Goal: Register for event/course

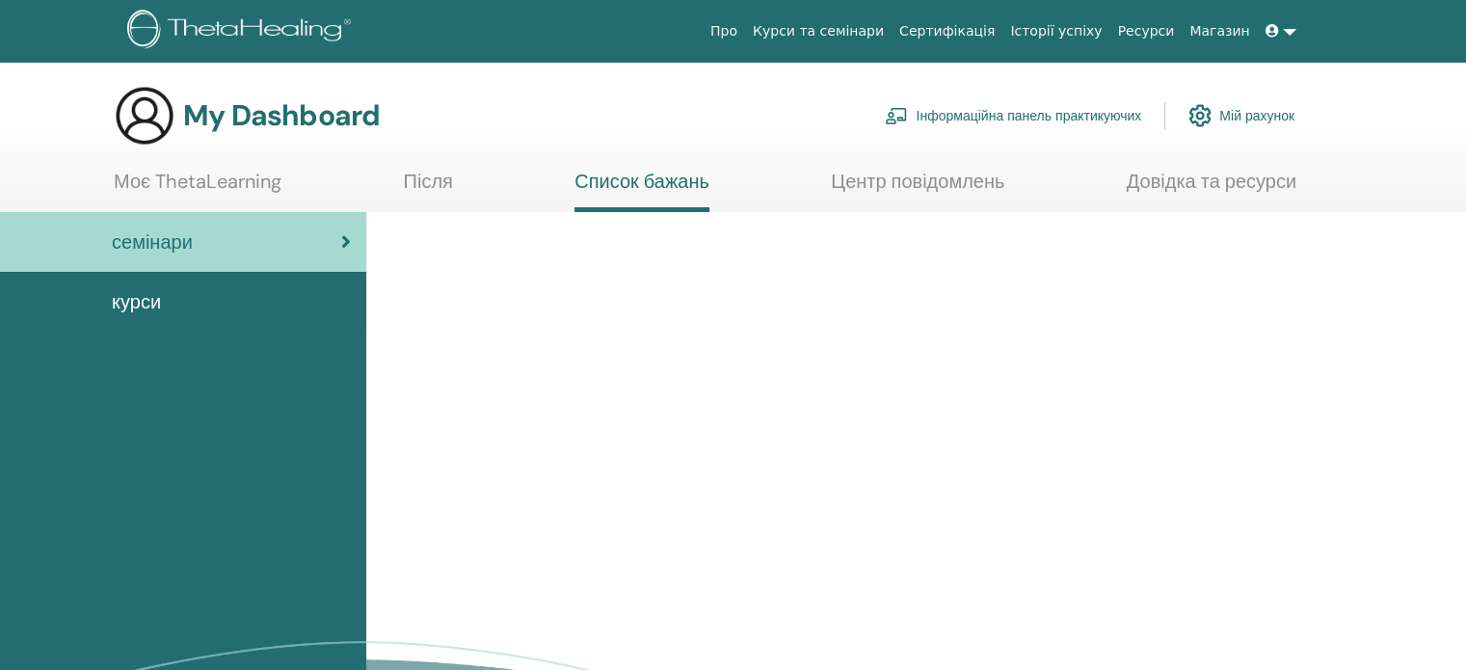
click at [834, 30] on link "Курси та семінари" at bounding box center [818, 31] width 146 height 36
click at [137, 300] on span "курси" at bounding box center [136, 301] width 49 height 29
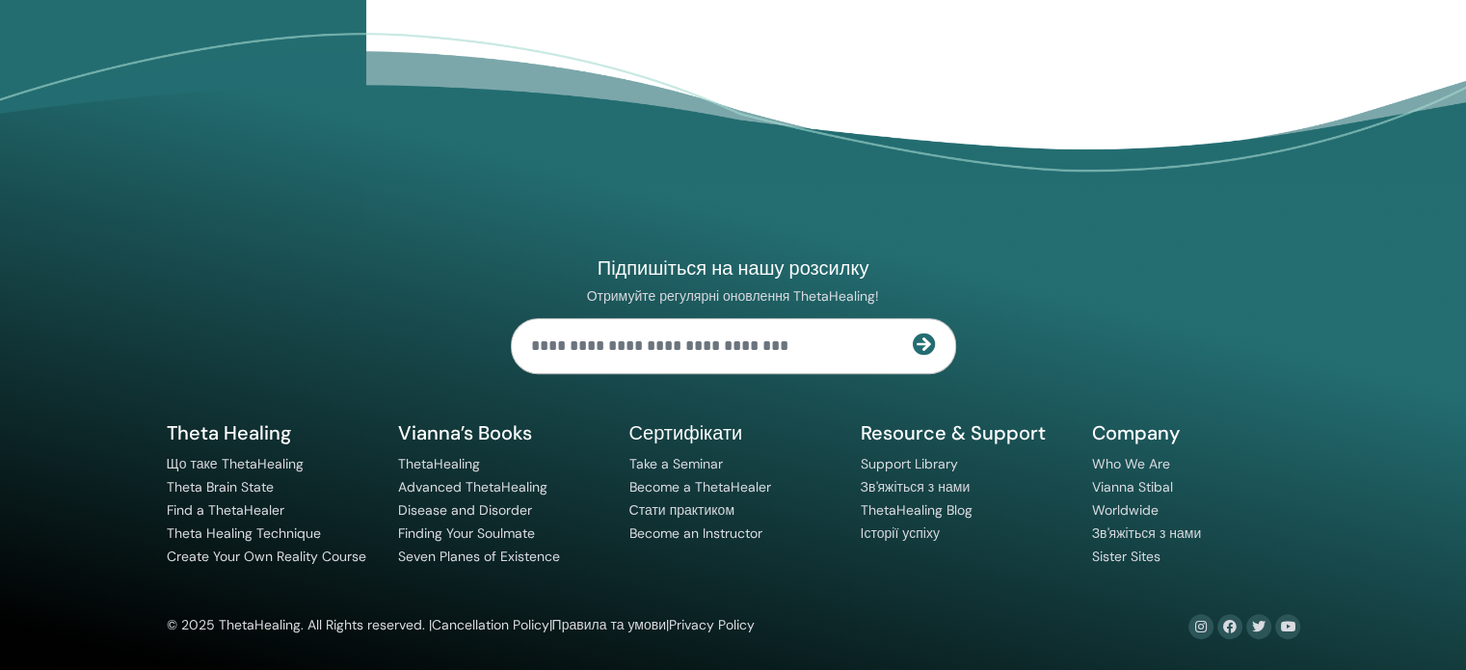
scroll to position [296, 0]
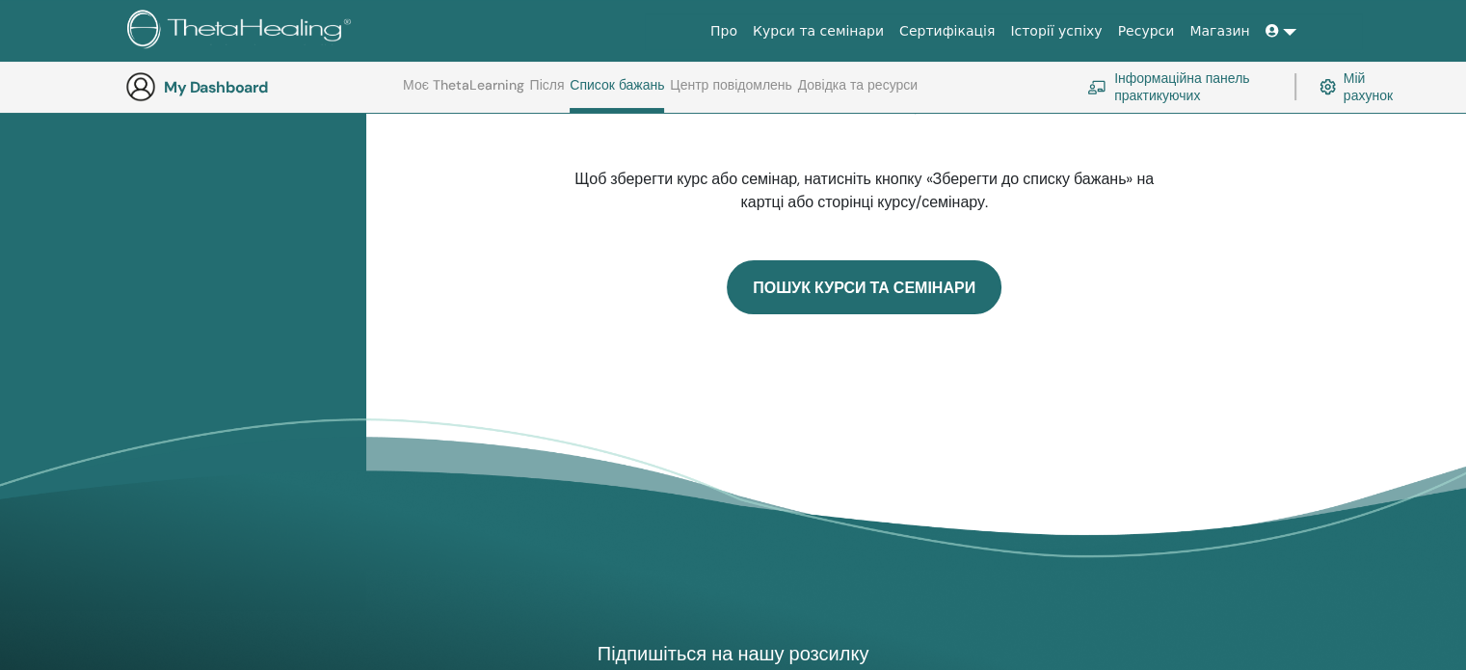
click at [874, 296] on link "ПОШУК КУРСИ ТА СЕМІНАРИ" at bounding box center [864, 287] width 275 height 54
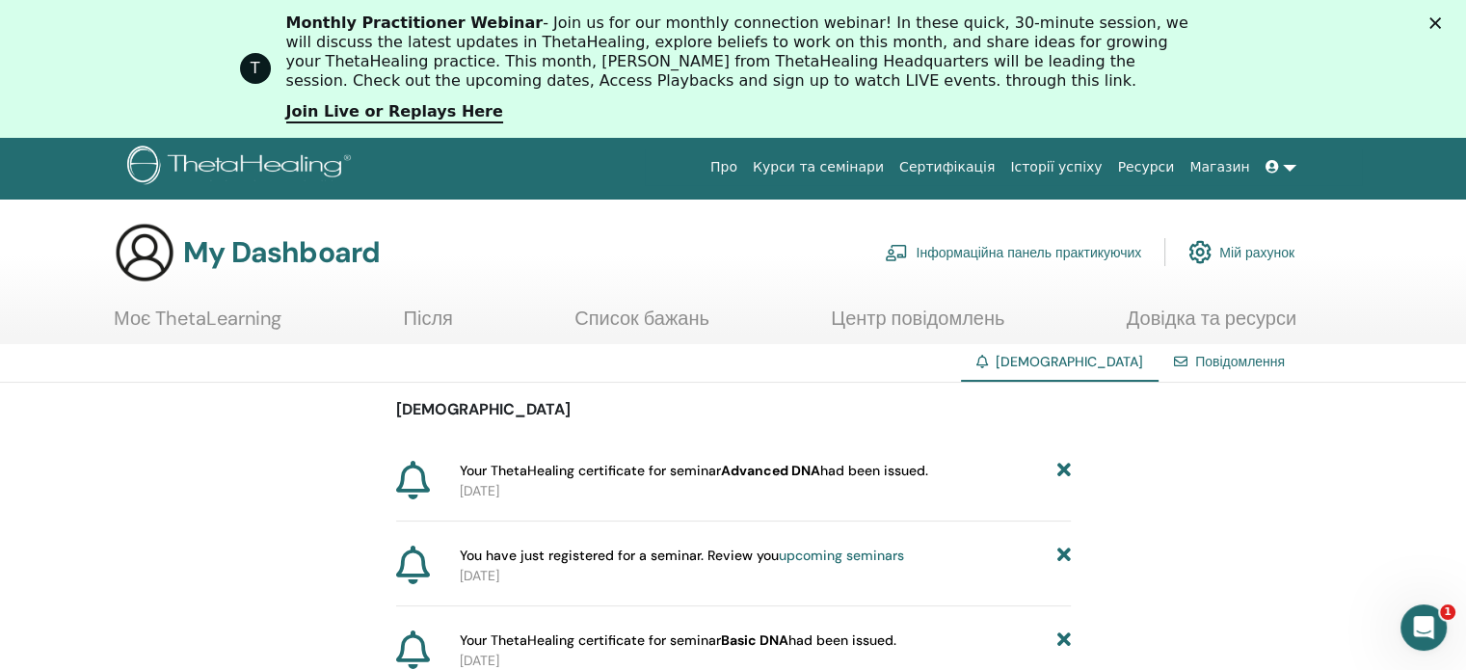
click at [225, 318] on link "Моє ThetaLearning" at bounding box center [198, 325] width 168 height 38
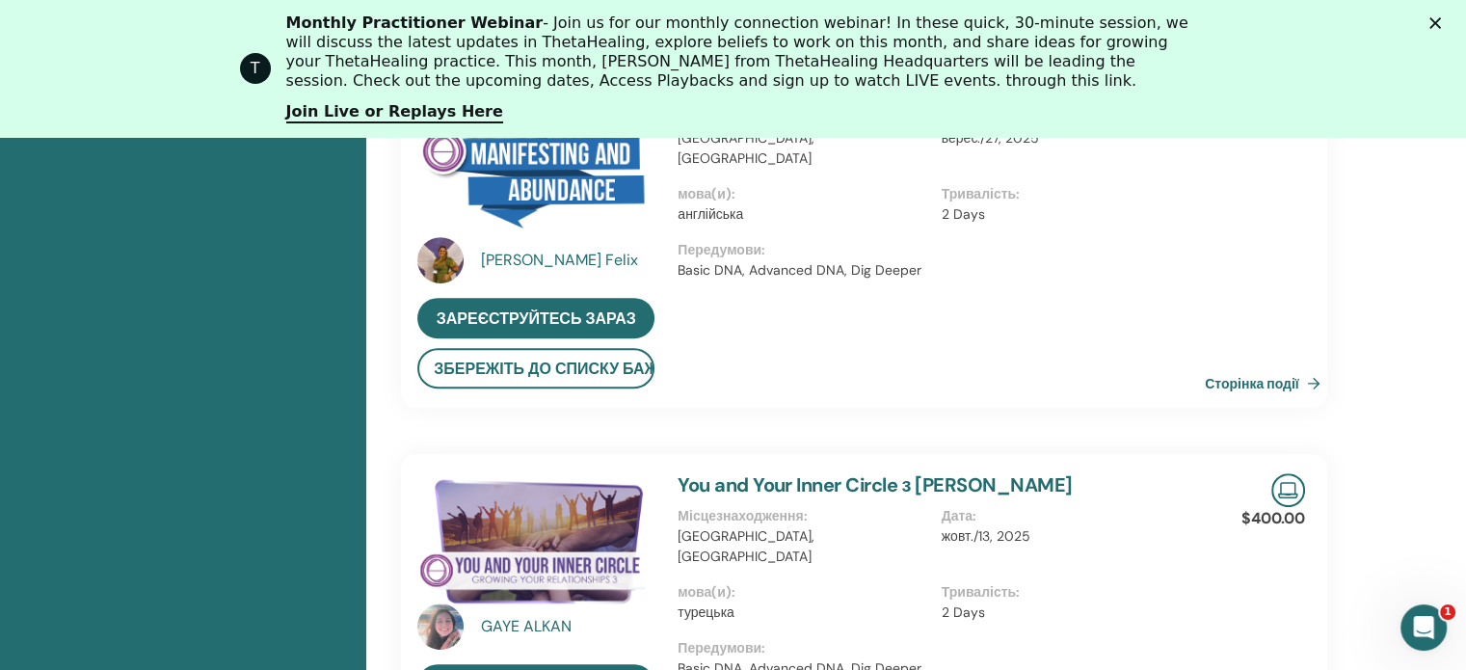
scroll to position [532, 0]
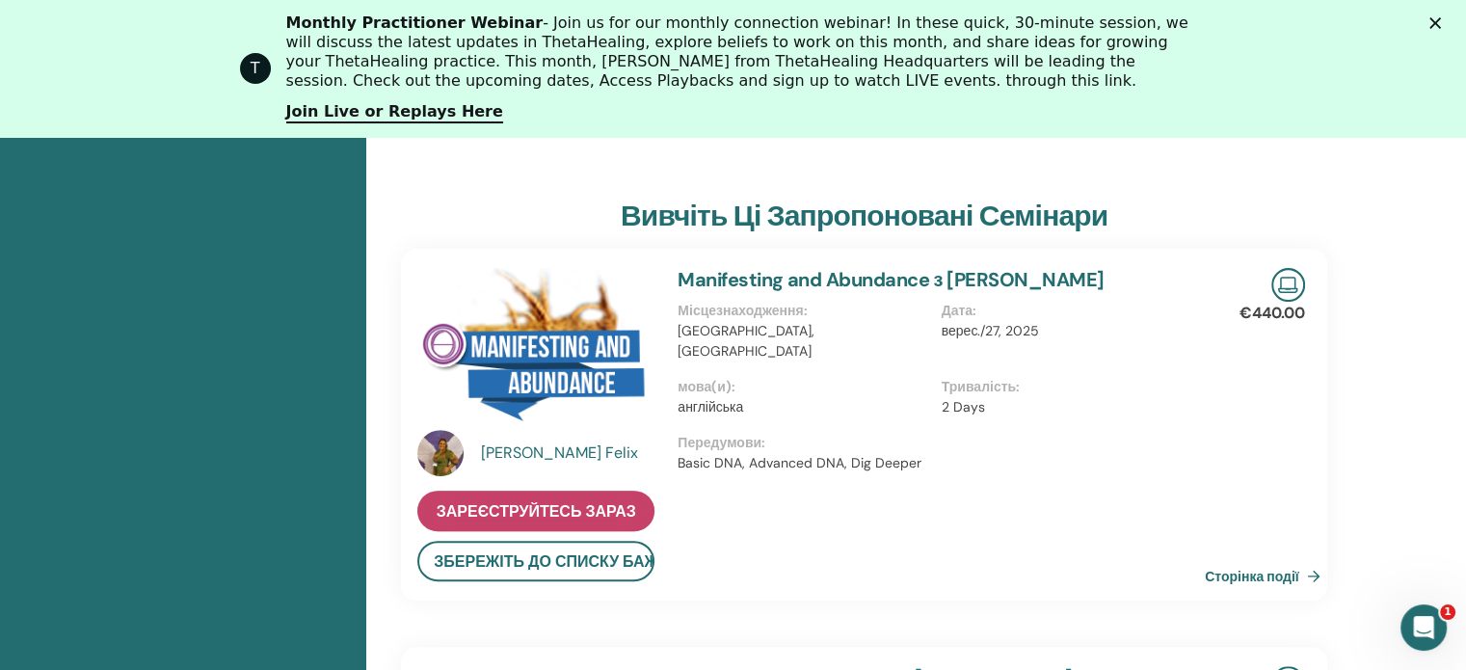
click at [506, 511] on span "Зареєструйтесь зараз" at bounding box center [536, 511] width 199 height 20
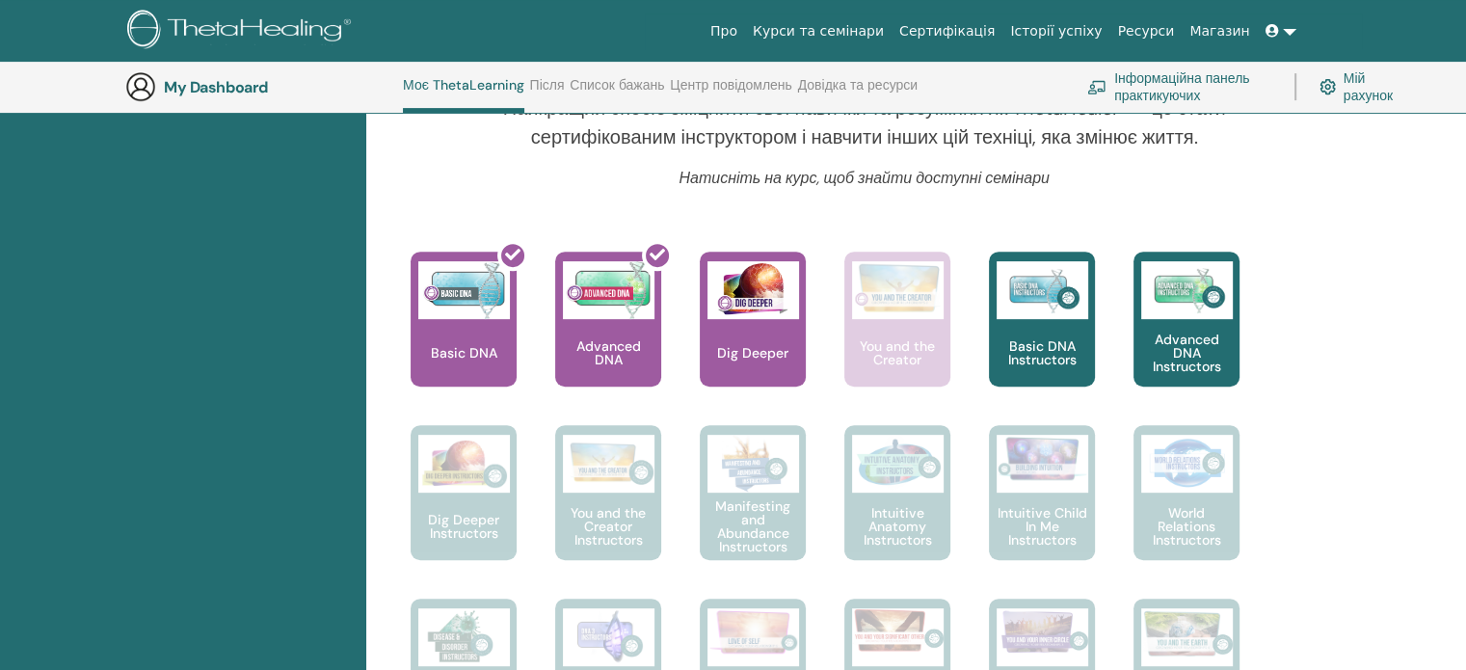
scroll to position [821, 0]
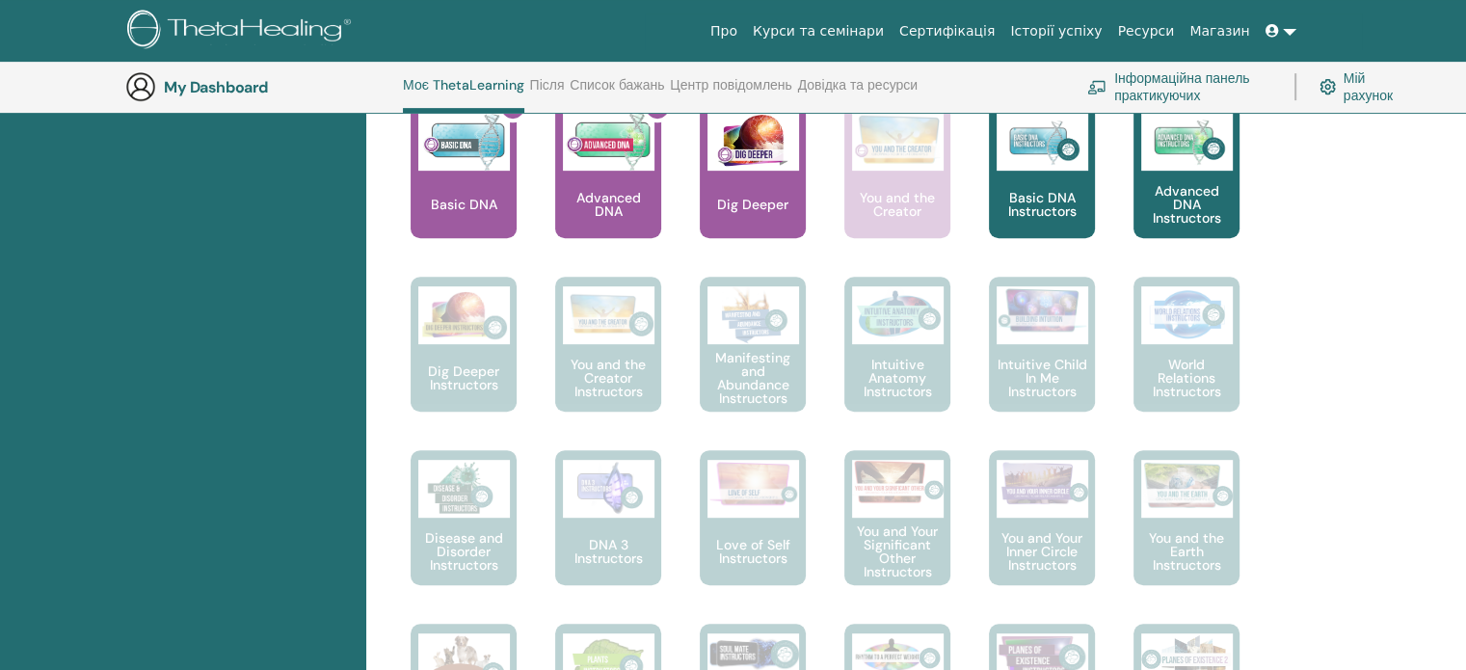
click at [748, 184] on div "Dig Deeper" at bounding box center [753, 170] width 106 height 135
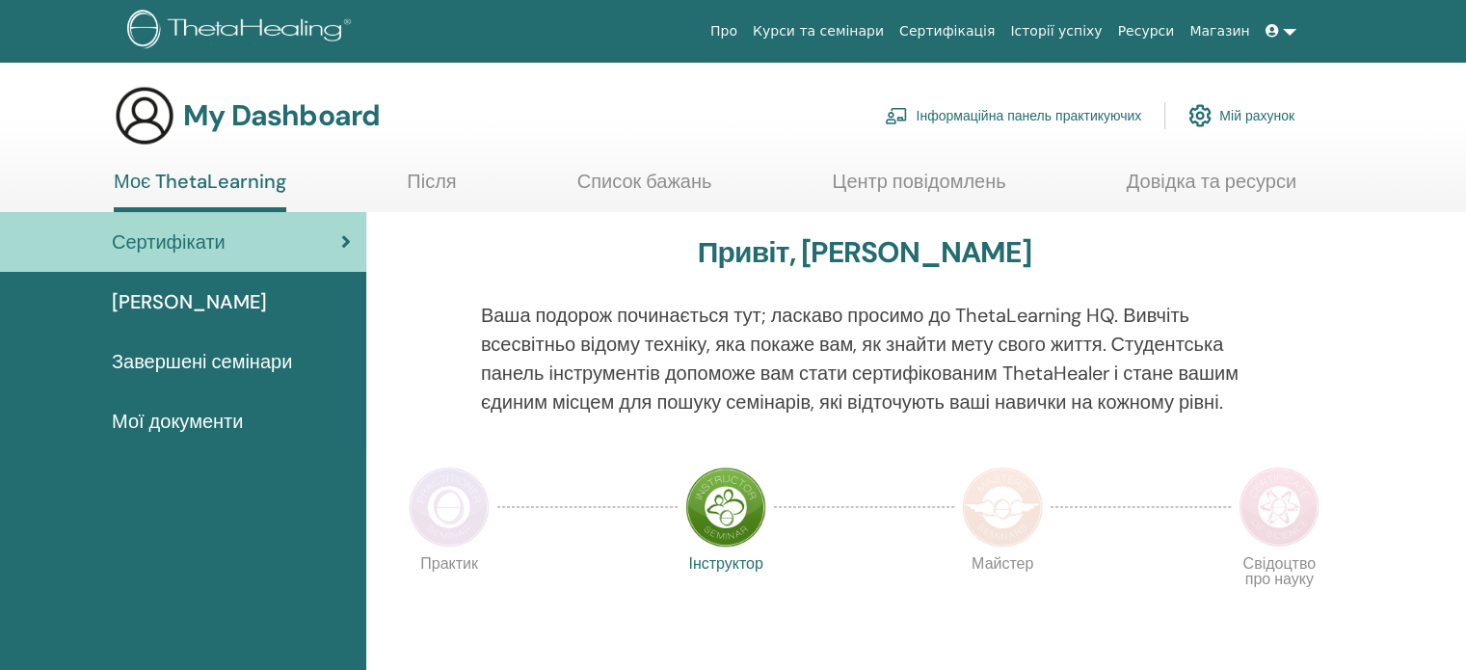
click at [200, 363] on span "Завершені семінари" at bounding box center [202, 361] width 180 height 29
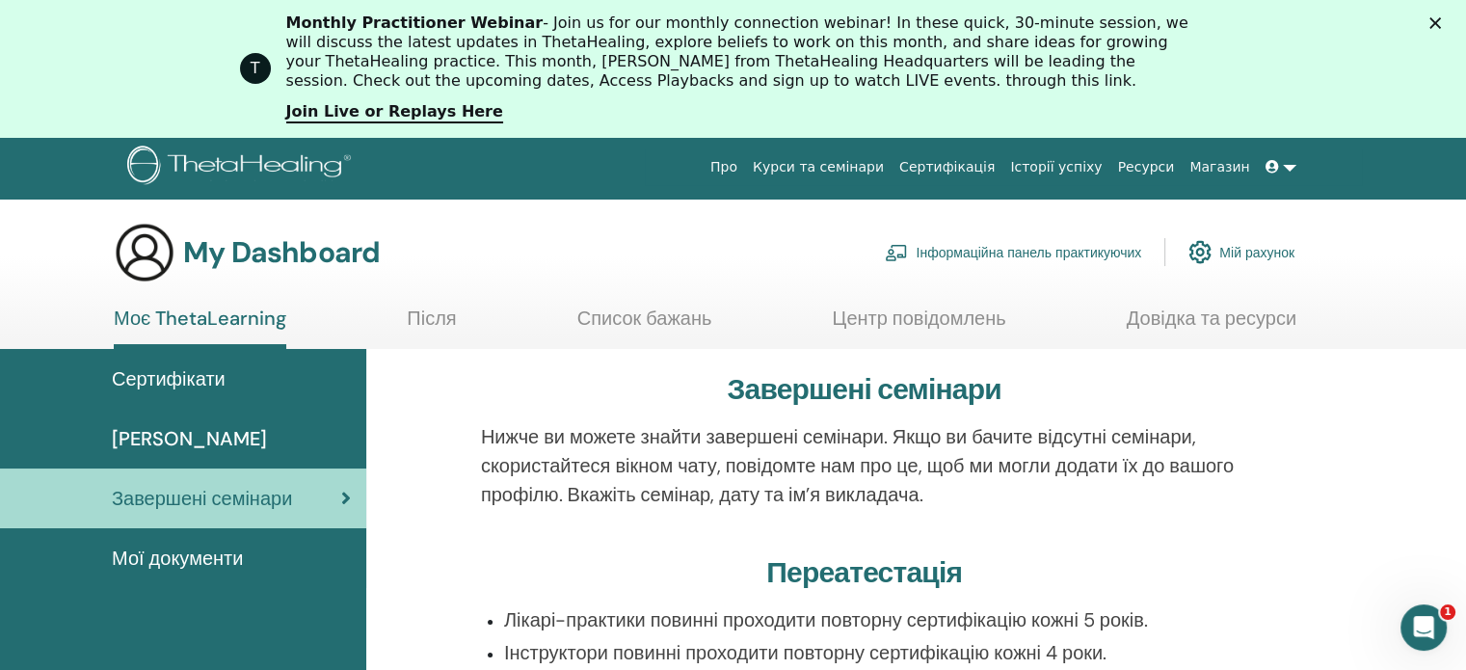
click at [849, 162] on link "Курси та семінари" at bounding box center [818, 167] width 146 height 36
